Goal: Task Accomplishment & Management: Use online tool/utility

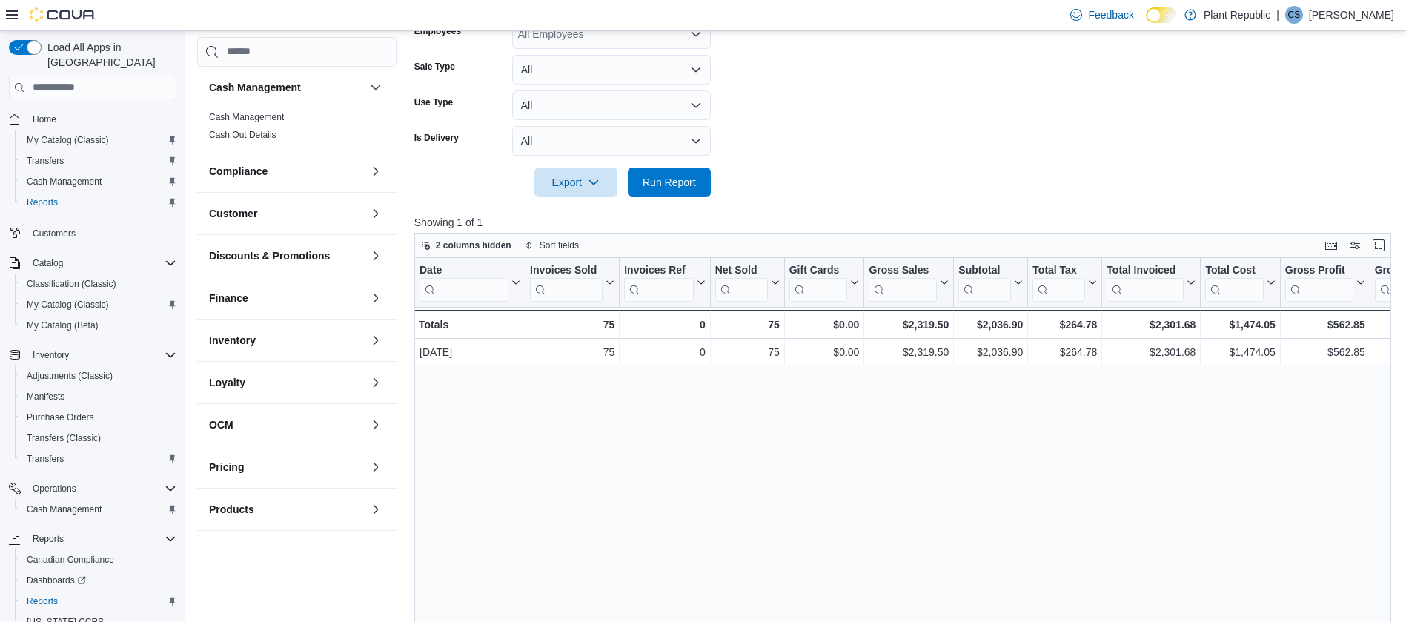
scroll to position [352, 0]
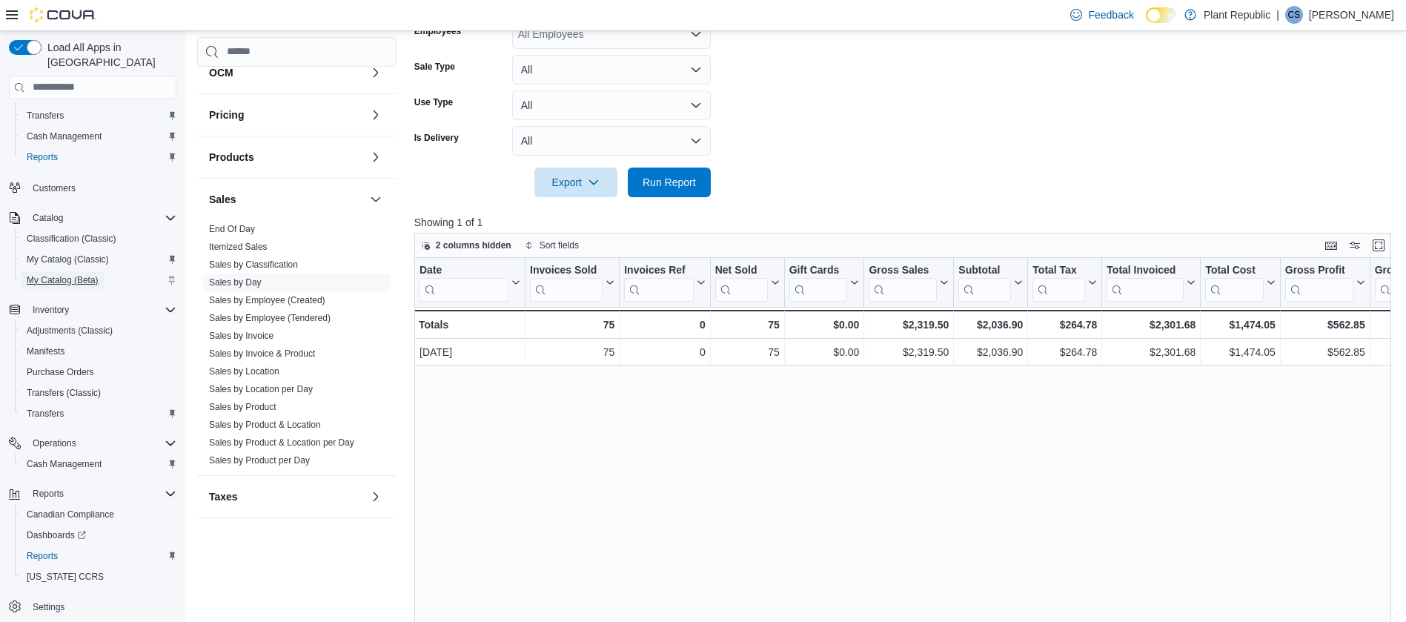
click at [41, 274] on span "My Catalog (Beta)" at bounding box center [63, 280] width 72 height 12
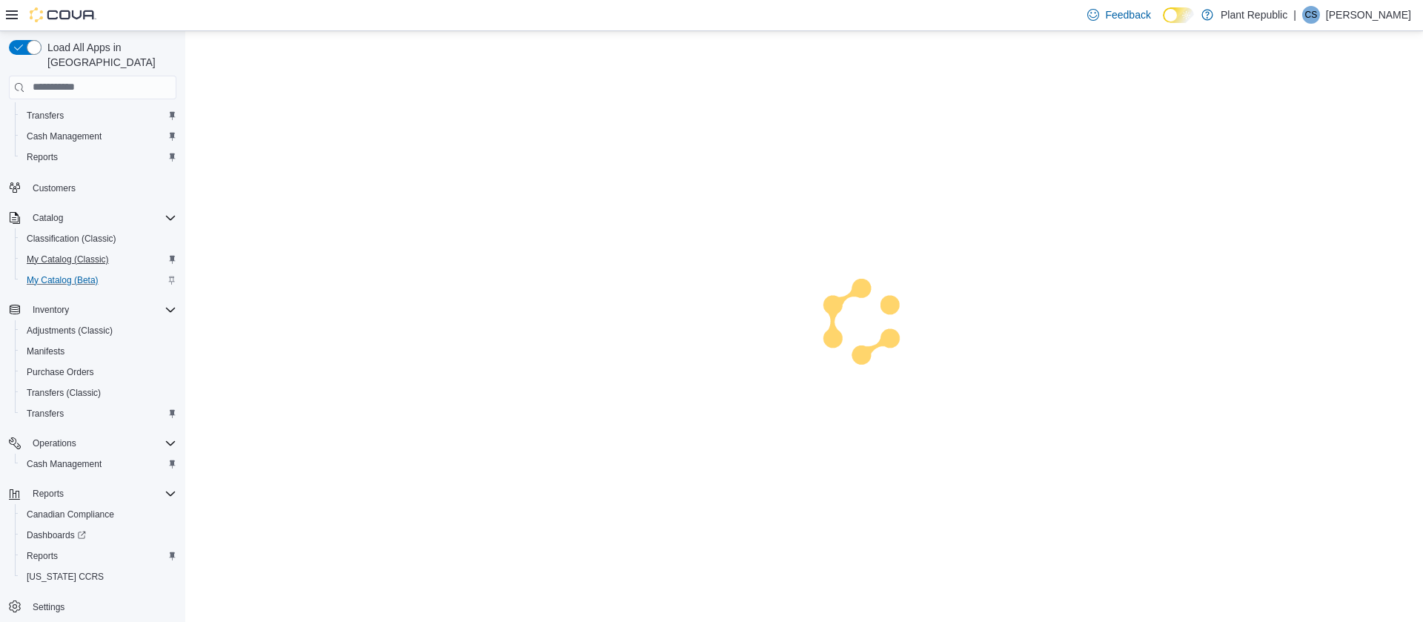
click at [43, 253] on span "My Catalog (Classic)" at bounding box center [68, 259] width 82 height 12
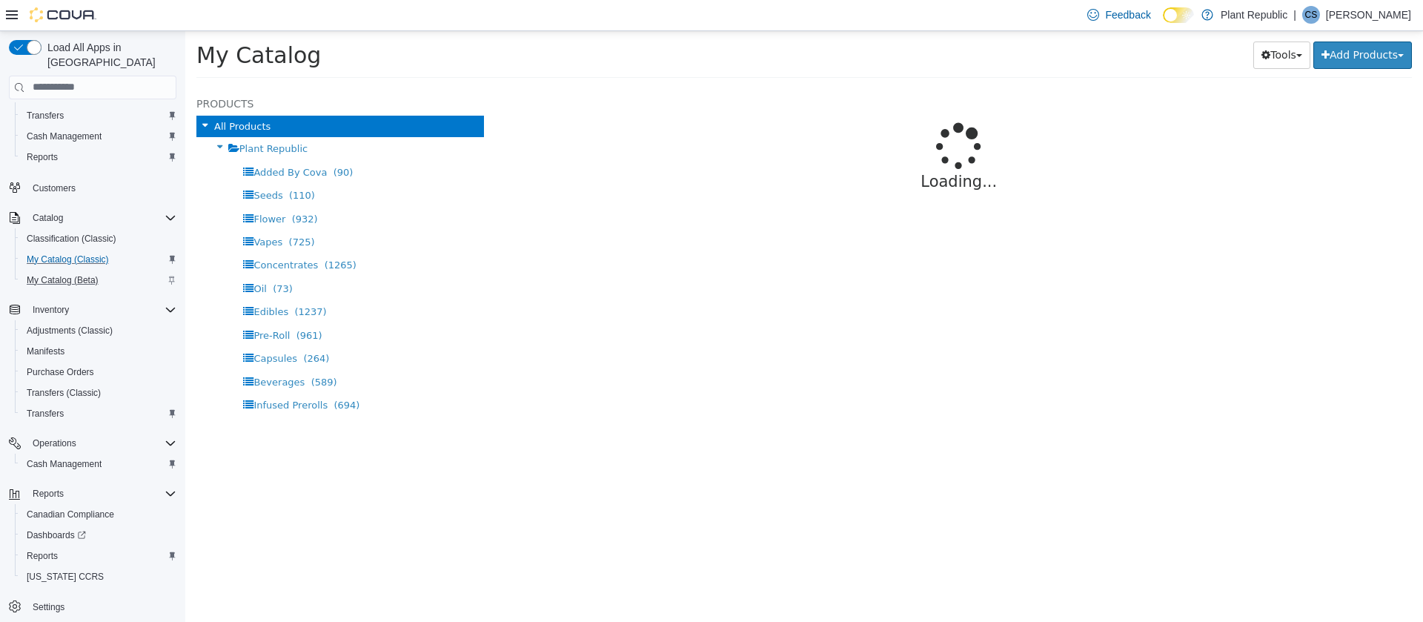
select select "**********"
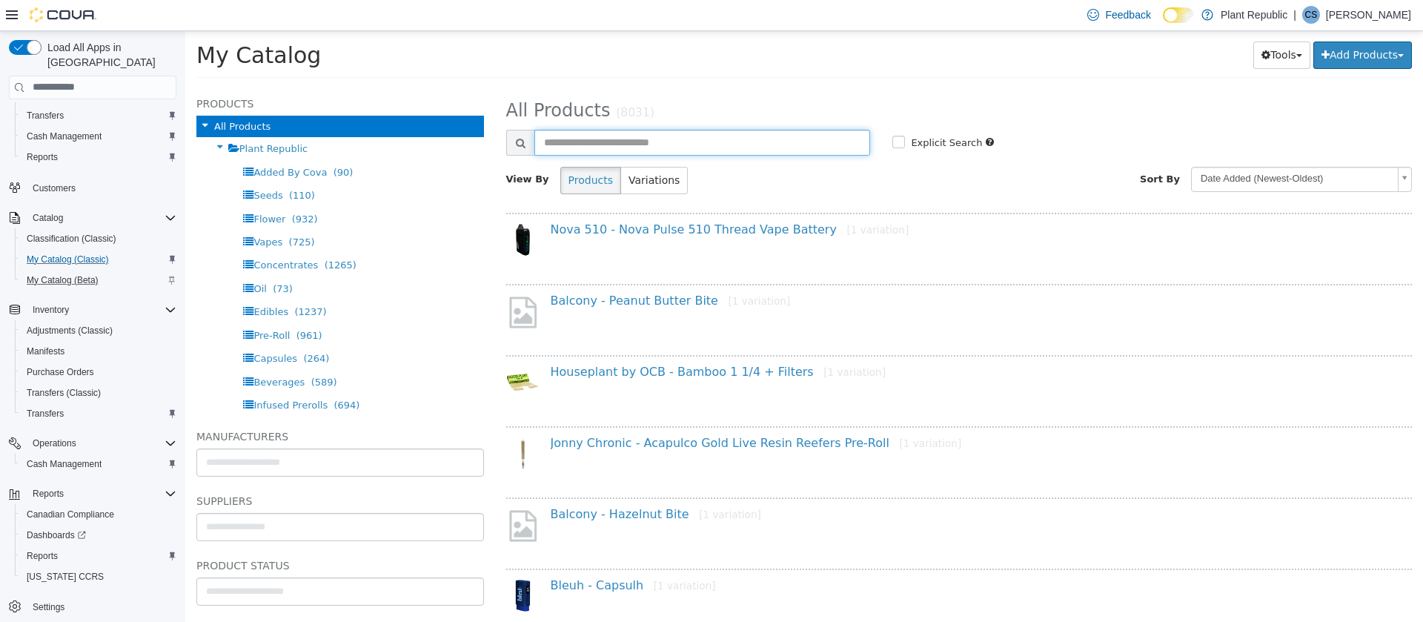
click at [683, 142] on input "text" at bounding box center [702, 142] width 336 height 26
type input "**********"
select select "**********"
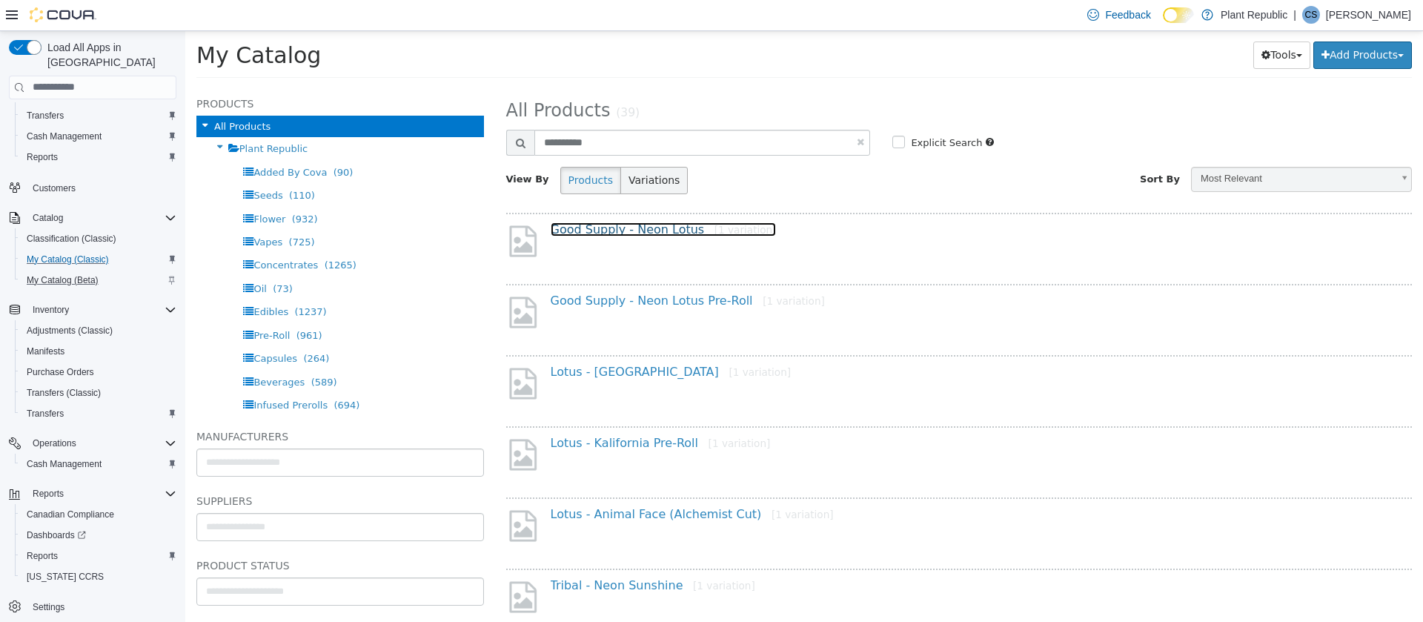
click at [636, 228] on link "Good Supply - Neon Lotus [1 variation]" at bounding box center [664, 229] width 226 height 14
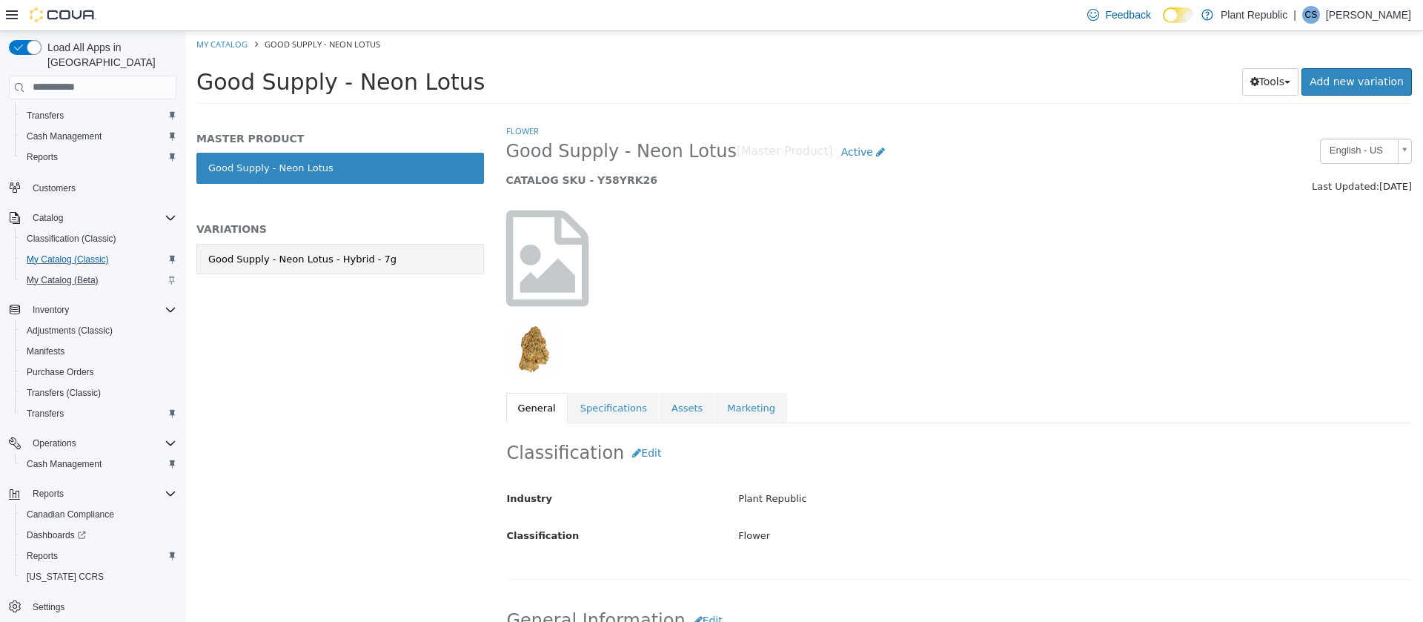
click at [350, 264] on div "Good Supply - Neon Lotus - Hybrid - 7g" at bounding box center [302, 258] width 188 height 15
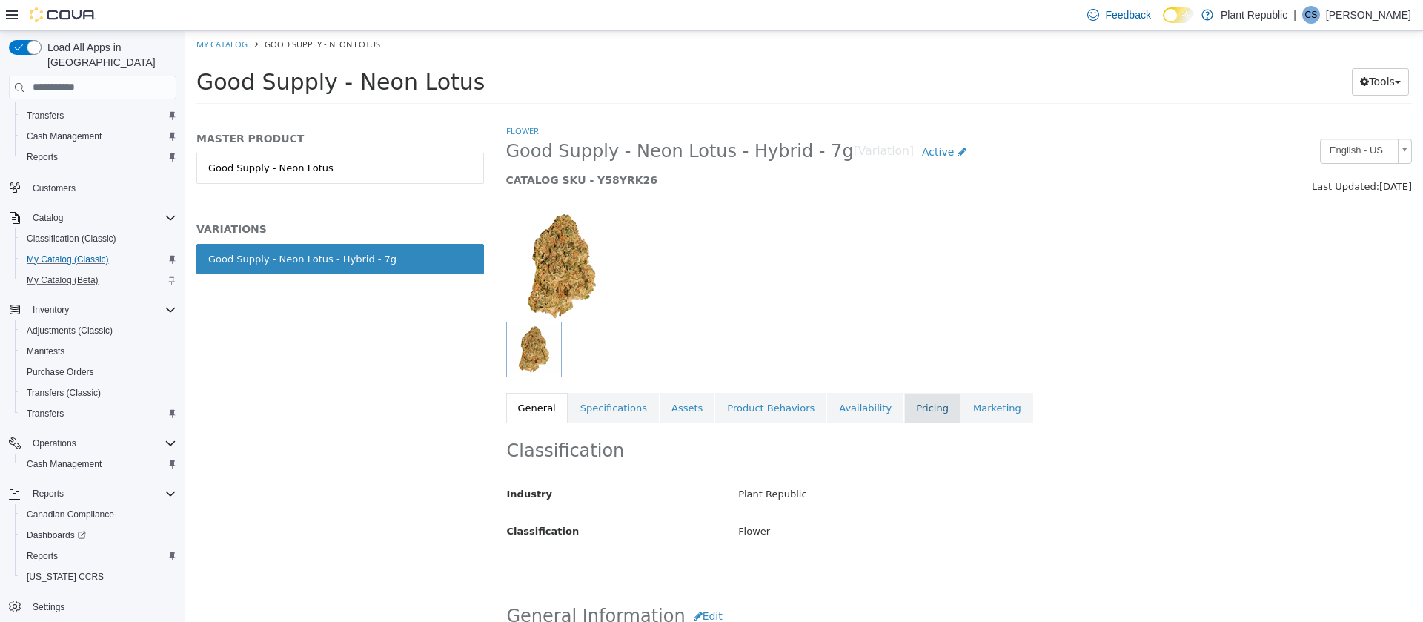
click at [904, 409] on link "Pricing" at bounding box center [932, 407] width 56 height 31
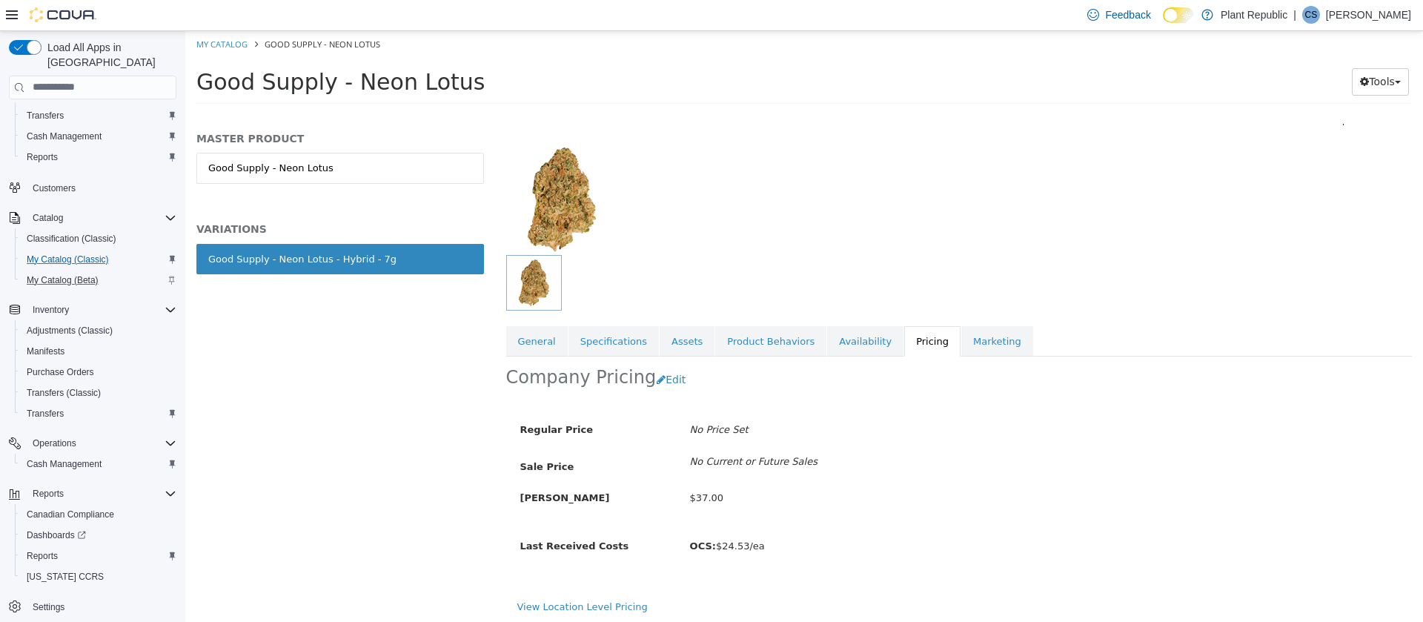
scroll to position [70, 0]
click at [663, 374] on button "Edit" at bounding box center [675, 375] width 38 height 27
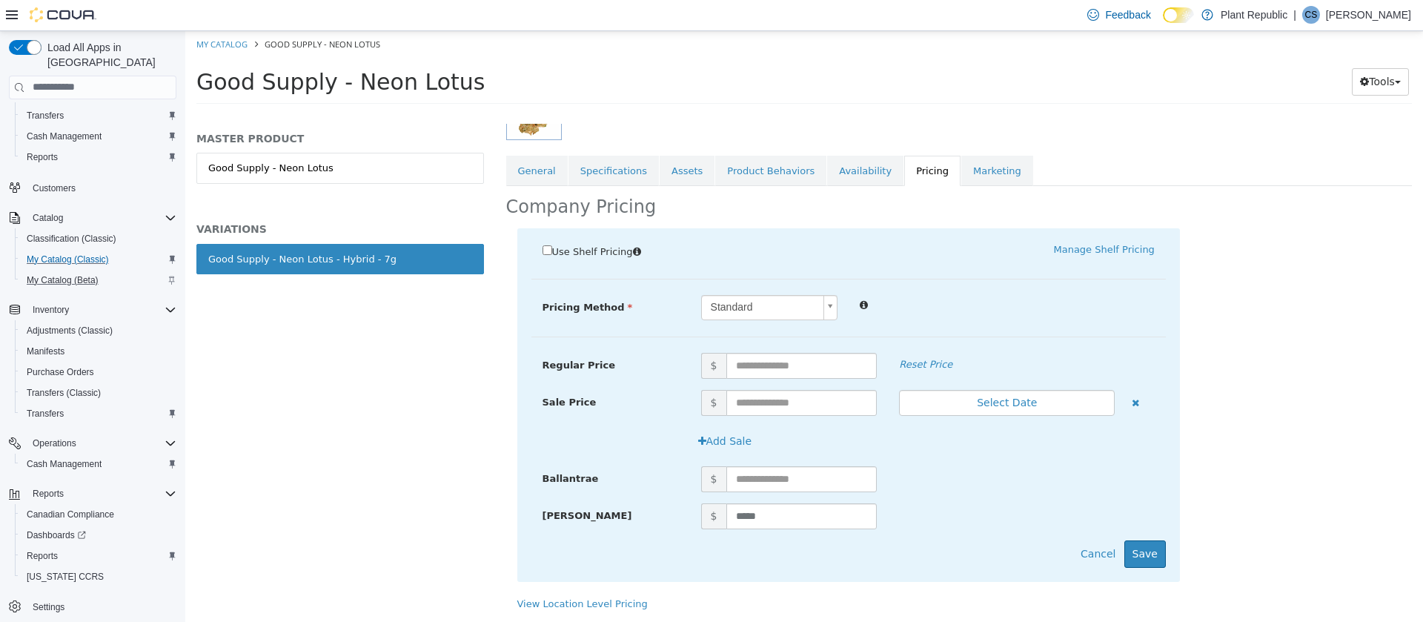
scroll to position [237, 0]
click at [777, 368] on input "text" at bounding box center [801, 365] width 151 height 26
type input "*"
type input "**"
click at [1137, 548] on button "Save" at bounding box center [1144, 552] width 41 height 27
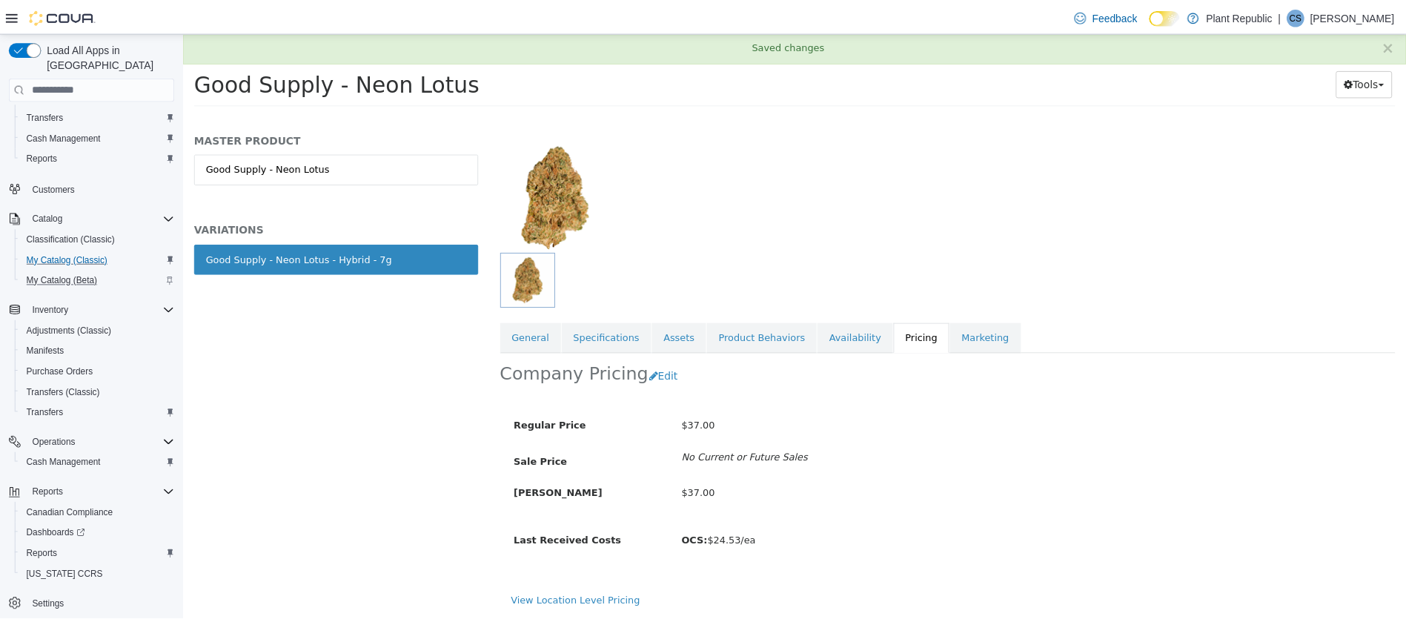
scroll to position [70, 0]
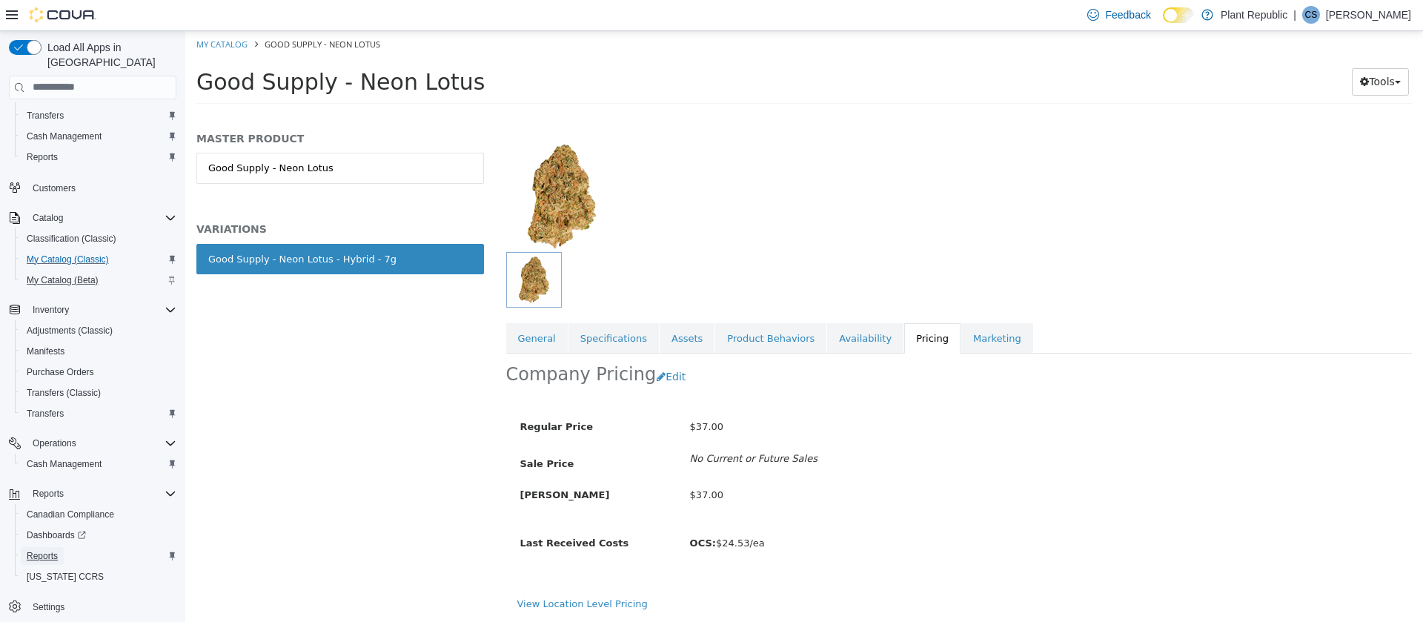
click at [32, 550] on span "Reports" at bounding box center [42, 556] width 31 height 12
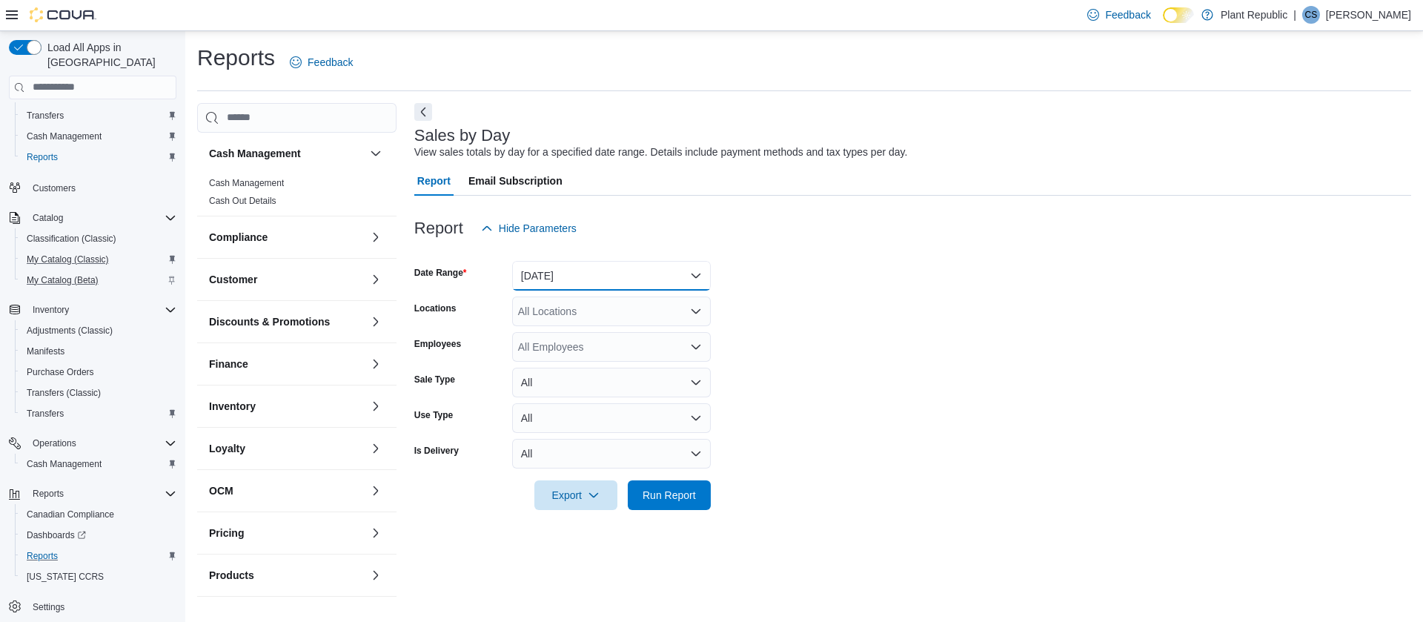
click at [566, 276] on button "[DATE]" at bounding box center [611, 276] width 199 height 30
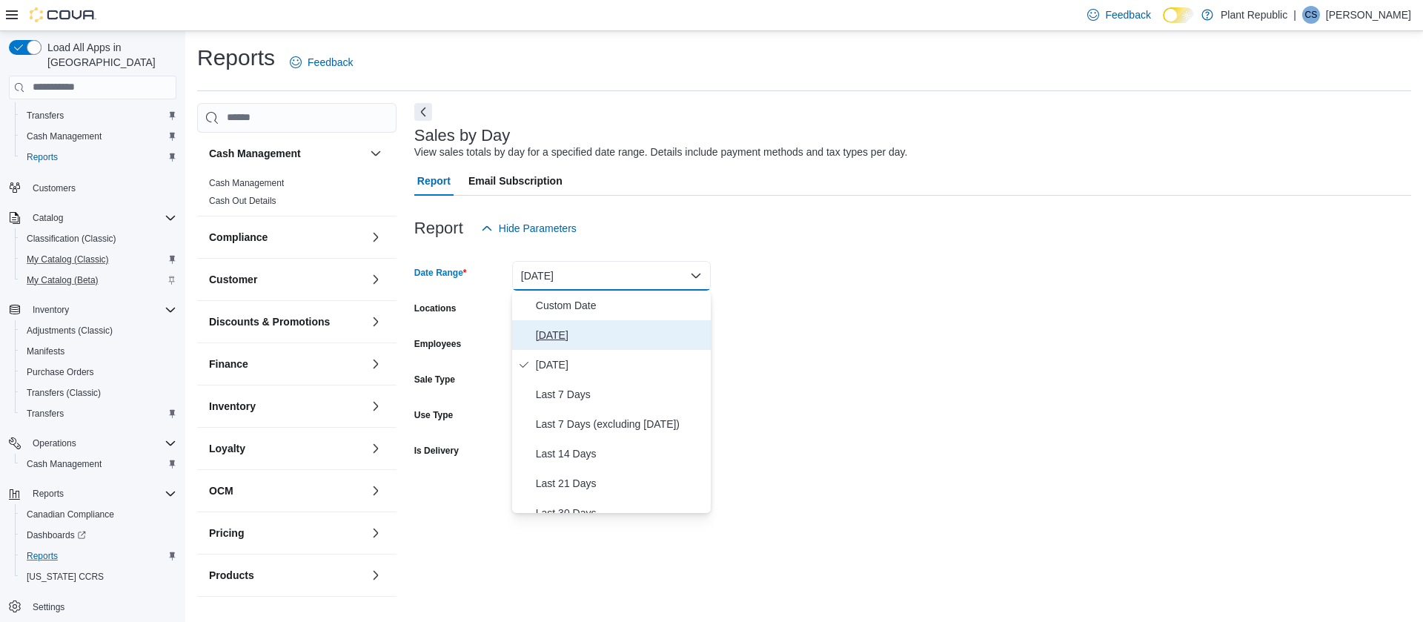
click at [531, 323] on button "[DATE]" at bounding box center [611, 335] width 199 height 30
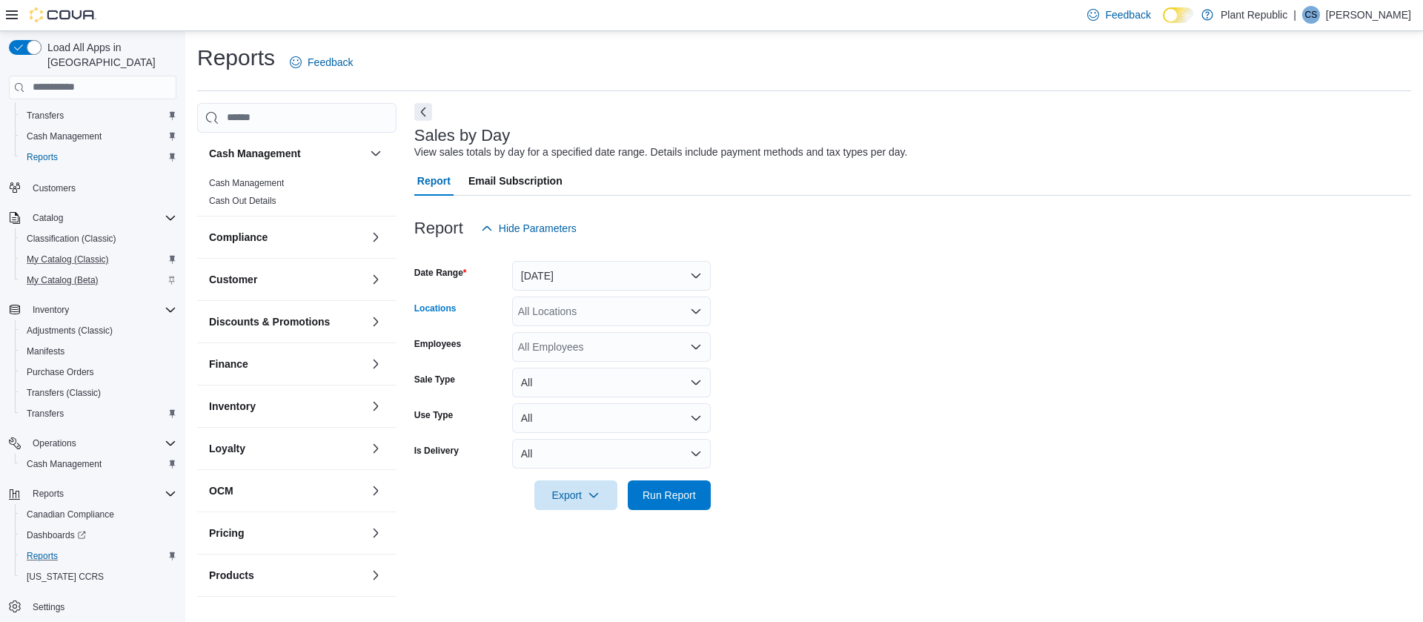
click at [534, 304] on div "All Locations" at bounding box center [611, 311] width 199 height 30
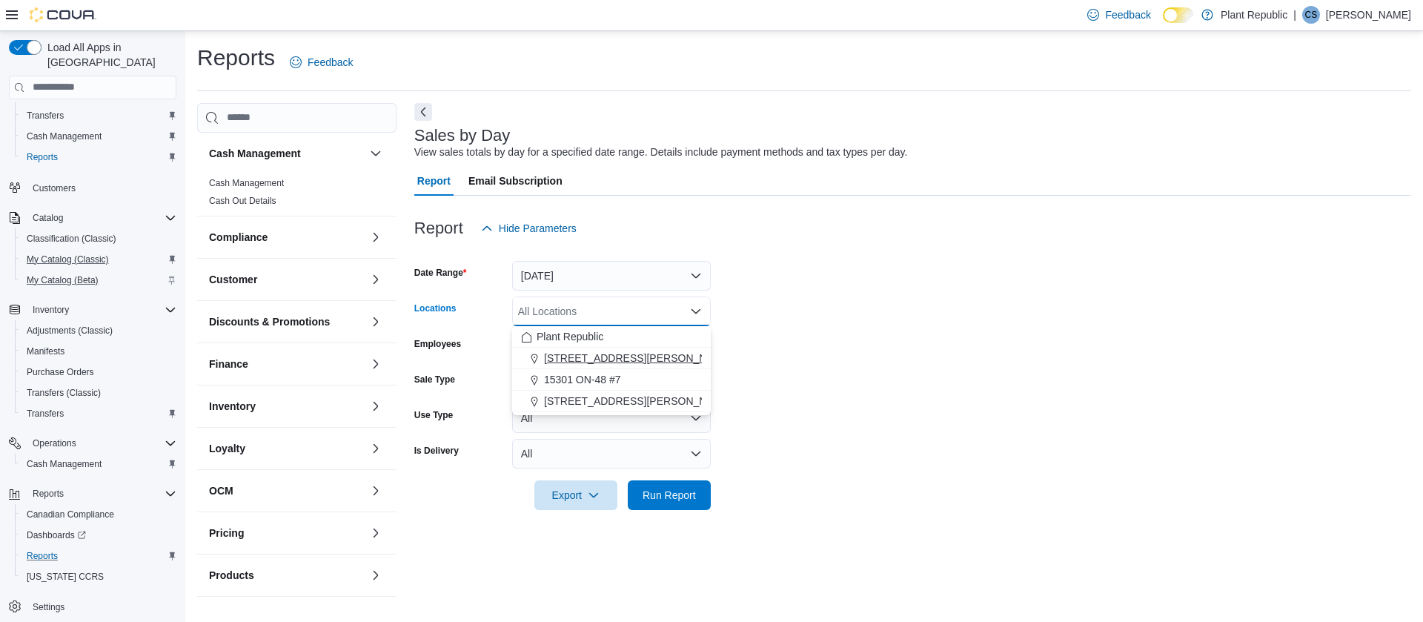
click at [560, 356] on span "[STREET_ADDRESS][PERSON_NAME]" at bounding box center [638, 358] width 188 height 15
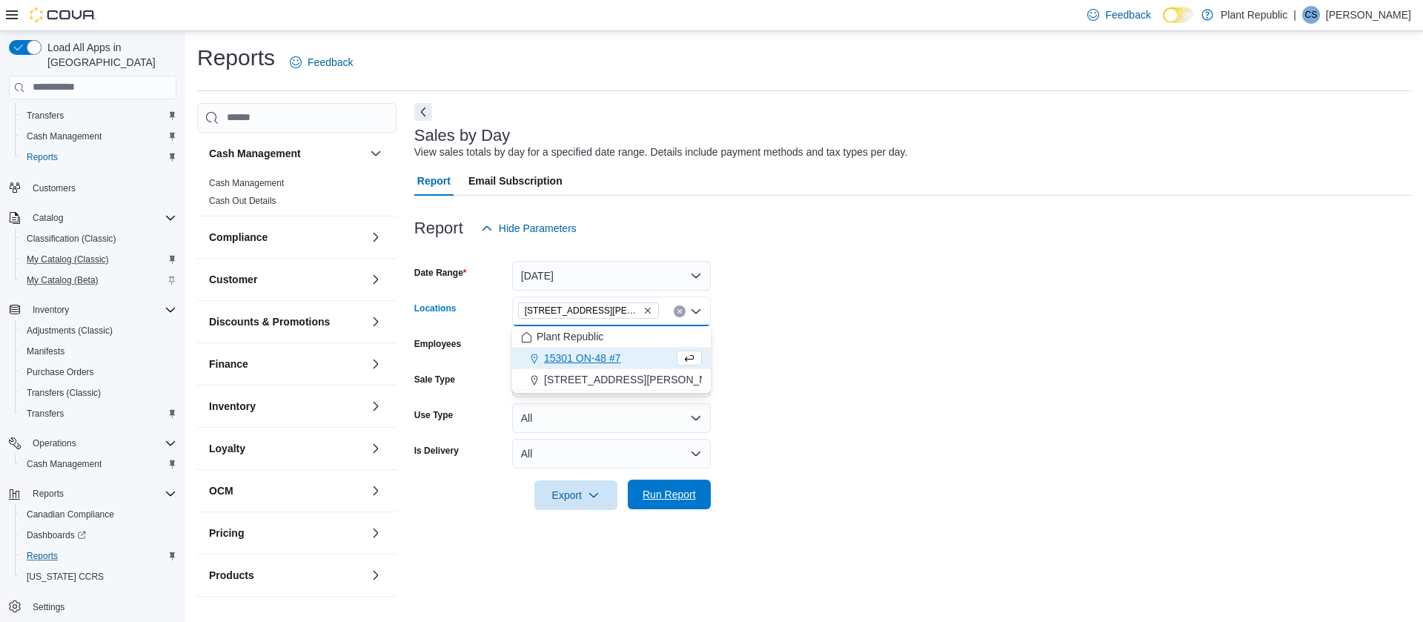
click at [682, 490] on span "Run Report" at bounding box center [668, 494] width 53 height 15
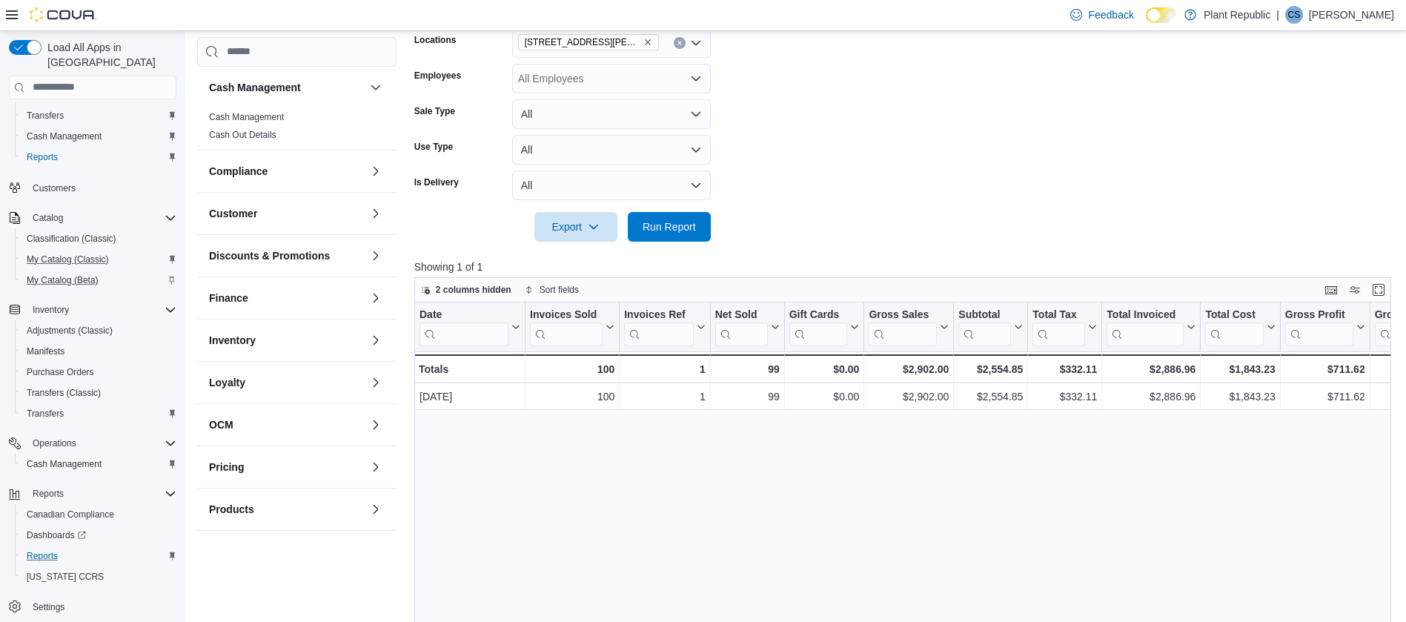
scroll to position [269, 0]
